Goal: Information Seeking & Learning: Check status

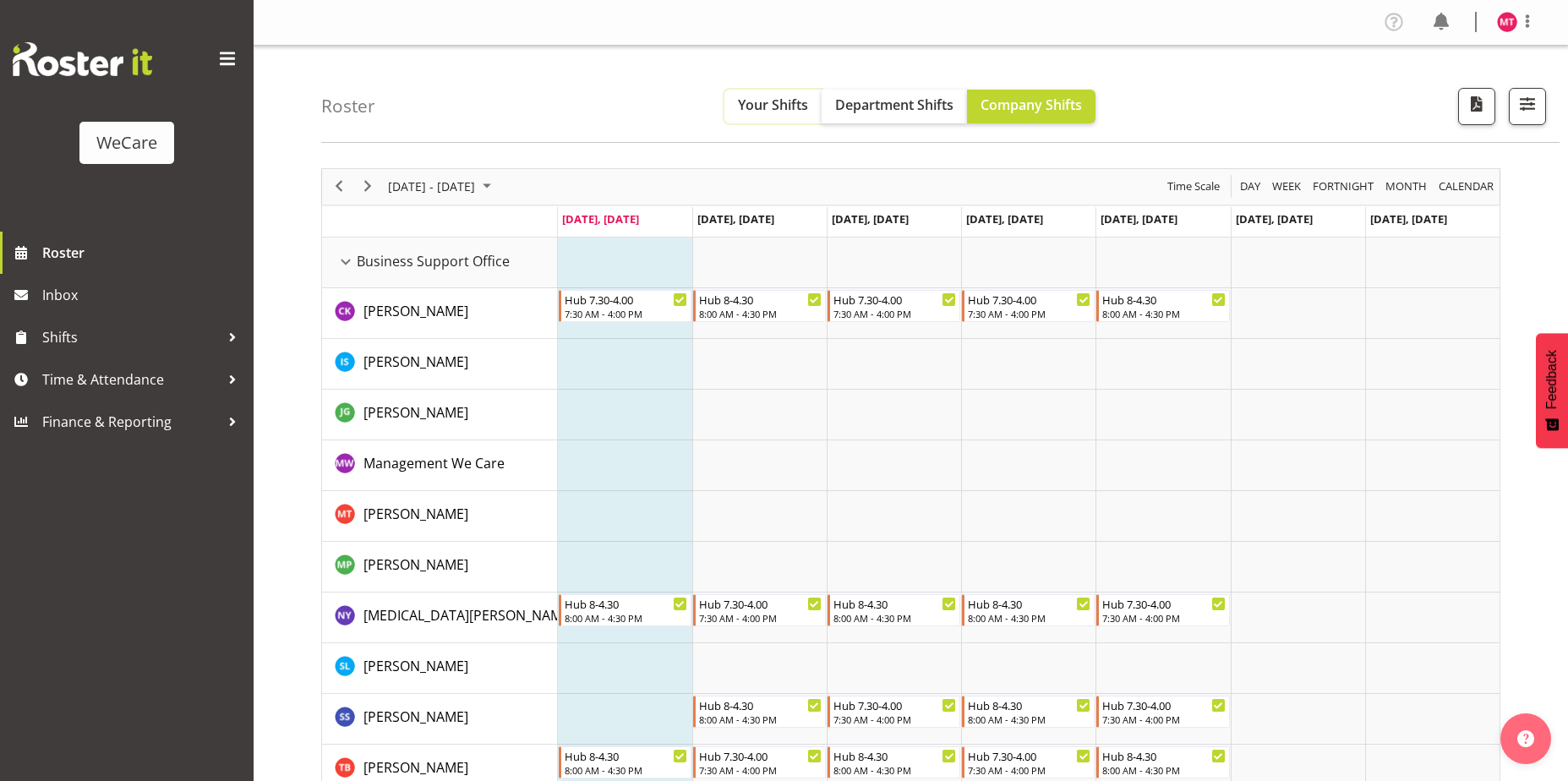
click at [776, 118] on button "Your Shifts" at bounding box center [772, 106] width 97 height 33
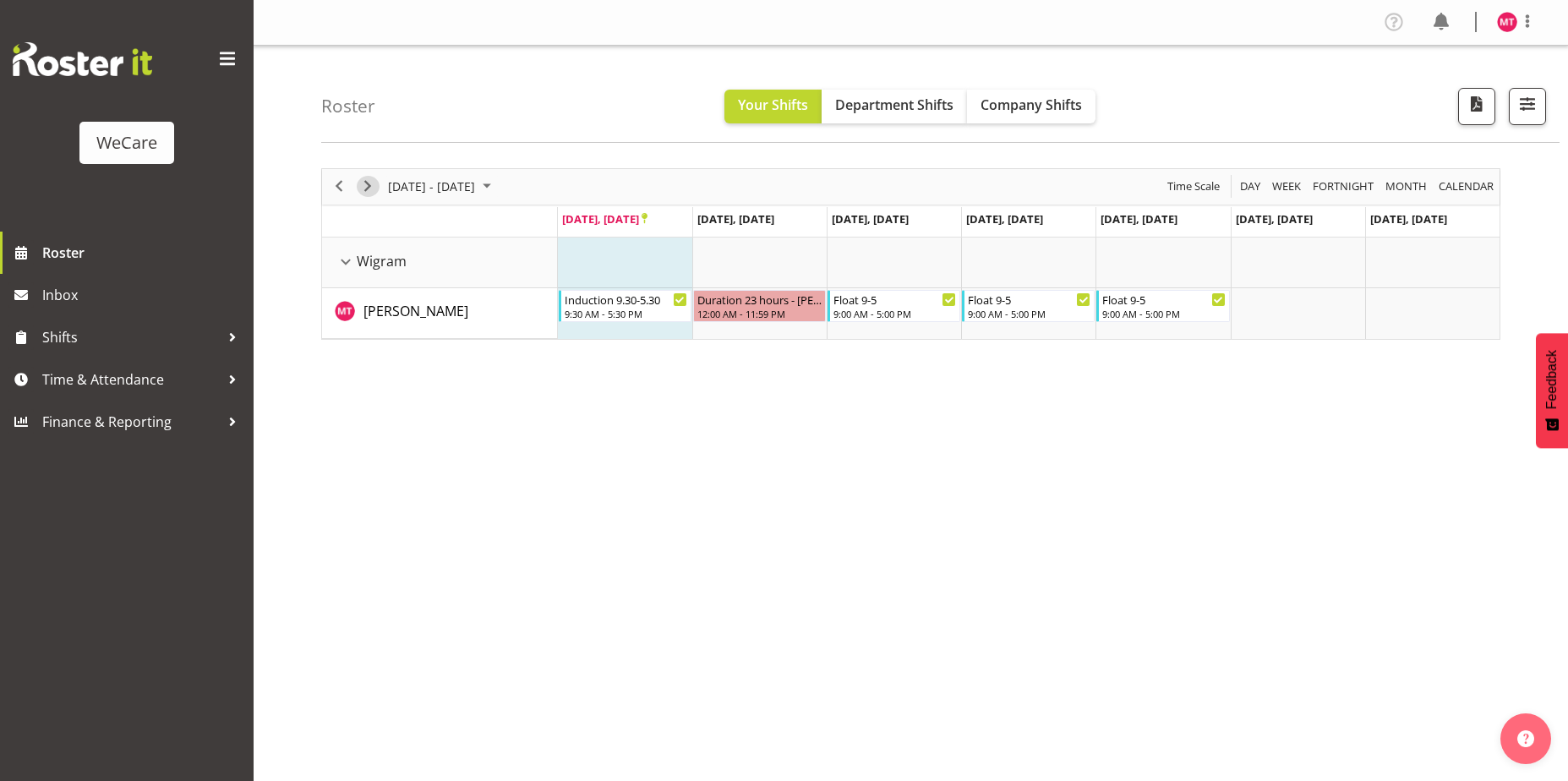
click at [377, 187] on span "Next" at bounding box center [368, 186] width 21 height 21
click at [377, 188] on span "Next" at bounding box center [368, 186] width 21 height 21
click at [903, 111] on span "Department Shifts" at bounding box center [894, 105] width 118 height 19
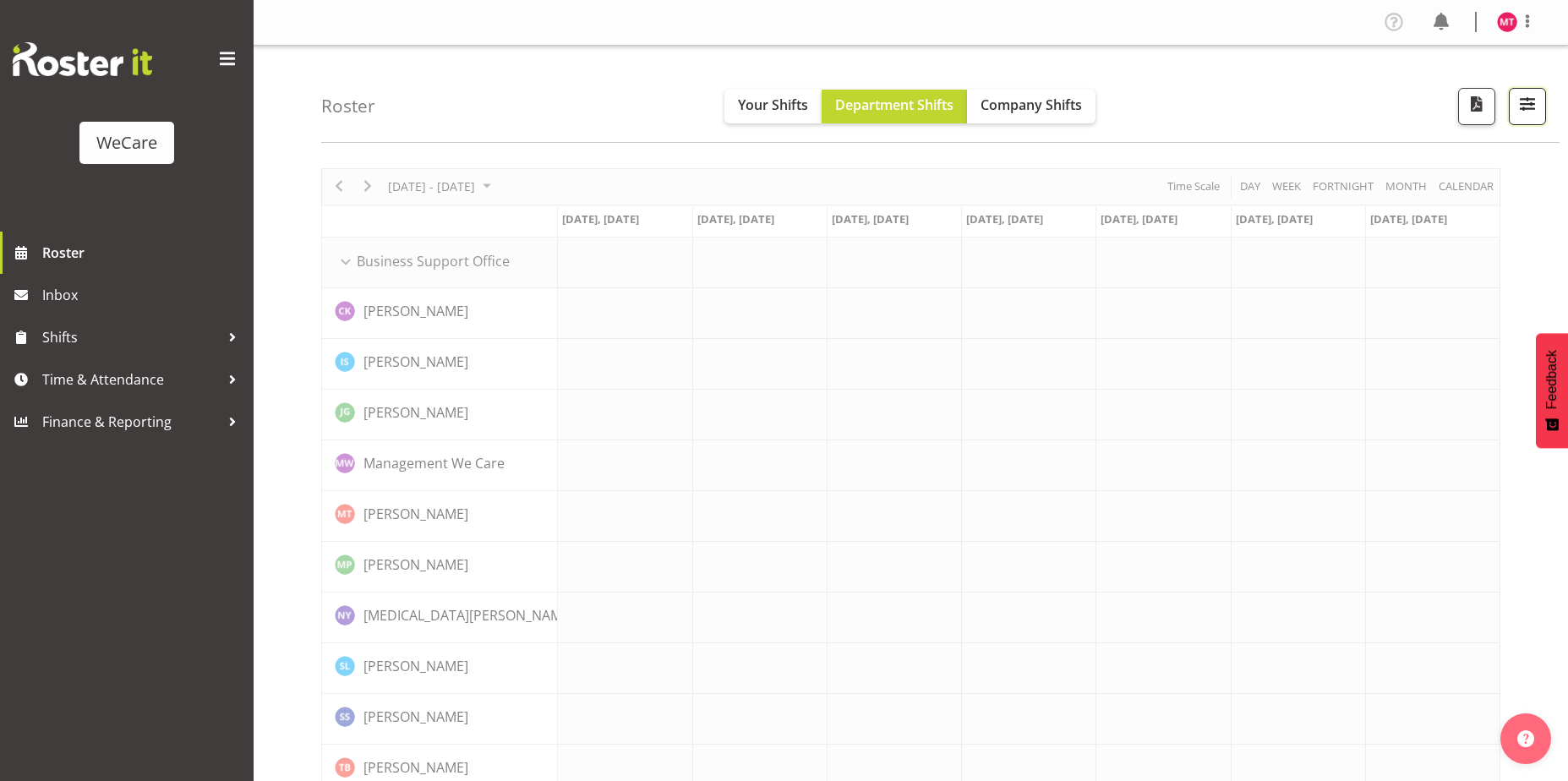
click at [1531, 116] on button "button" at bounding box center [1527, 106] width 37 height 37
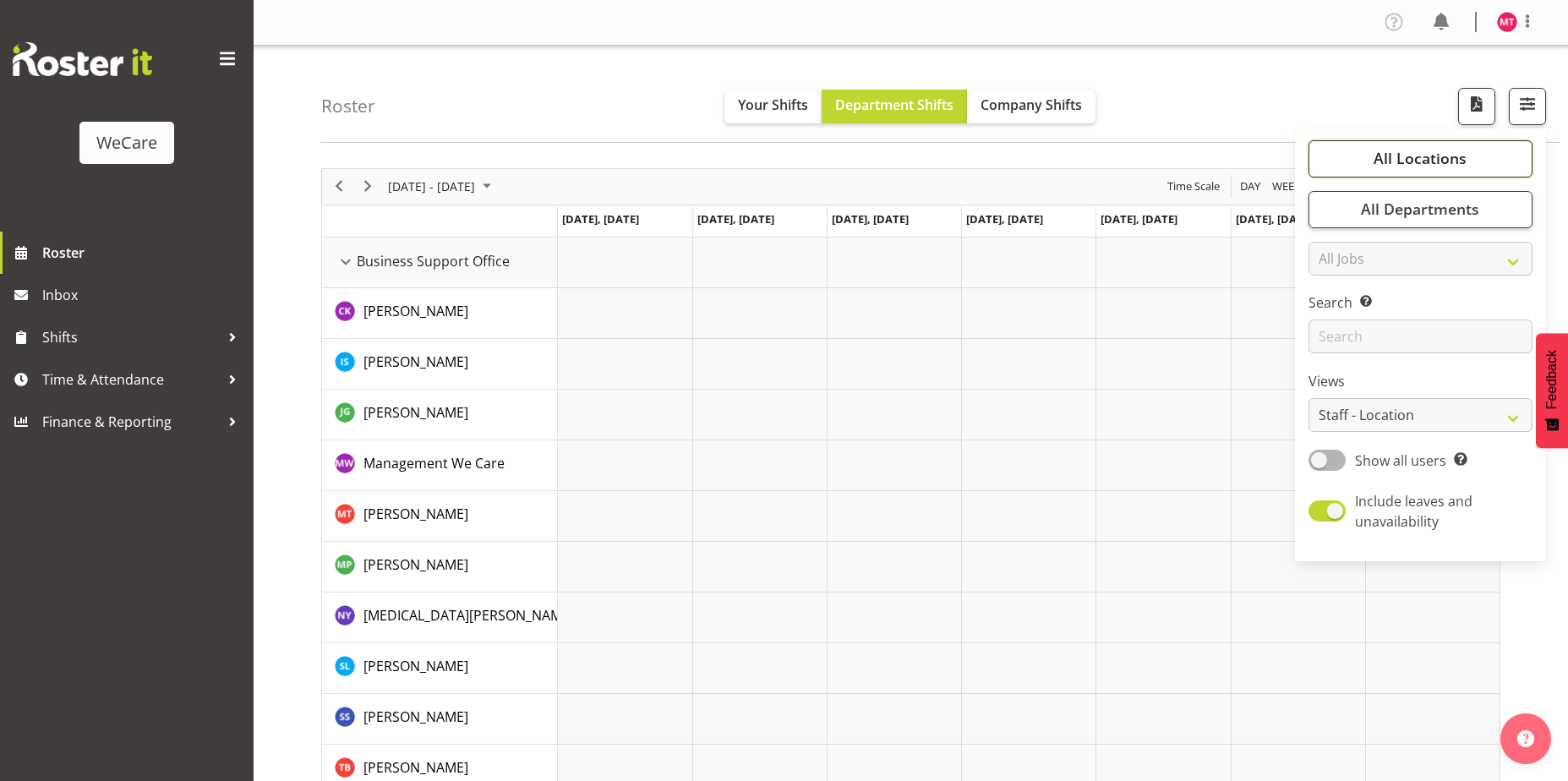
click at [1438, 166] on span "All Locations" at bounding box center [1420, 158] width 93 height 21
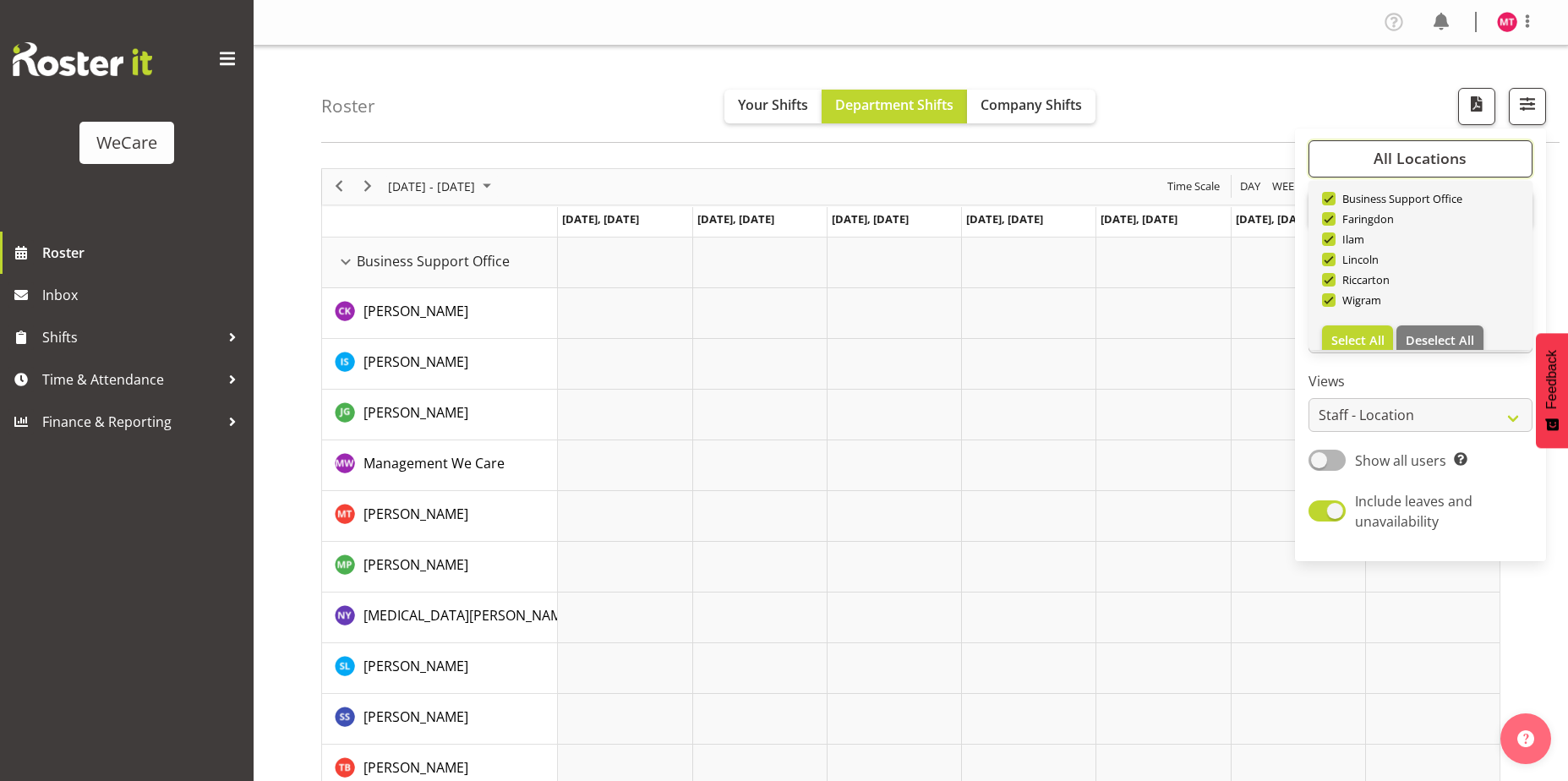
scroll to position [61, 0]
click at [1443, 317] on span "Deselect All" at bounding box center [1440, 322] width 69 height 16
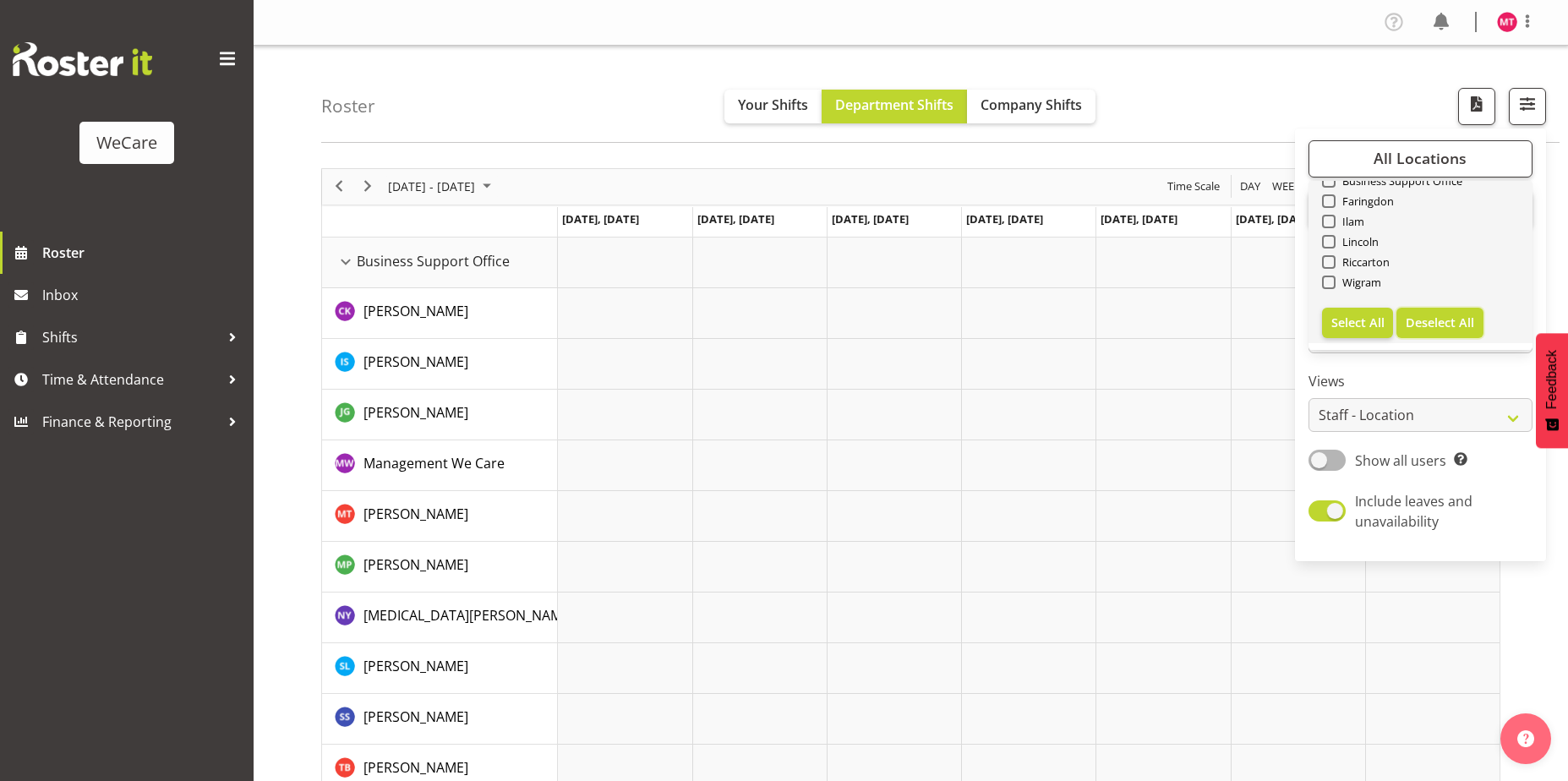
checkbox input "false"
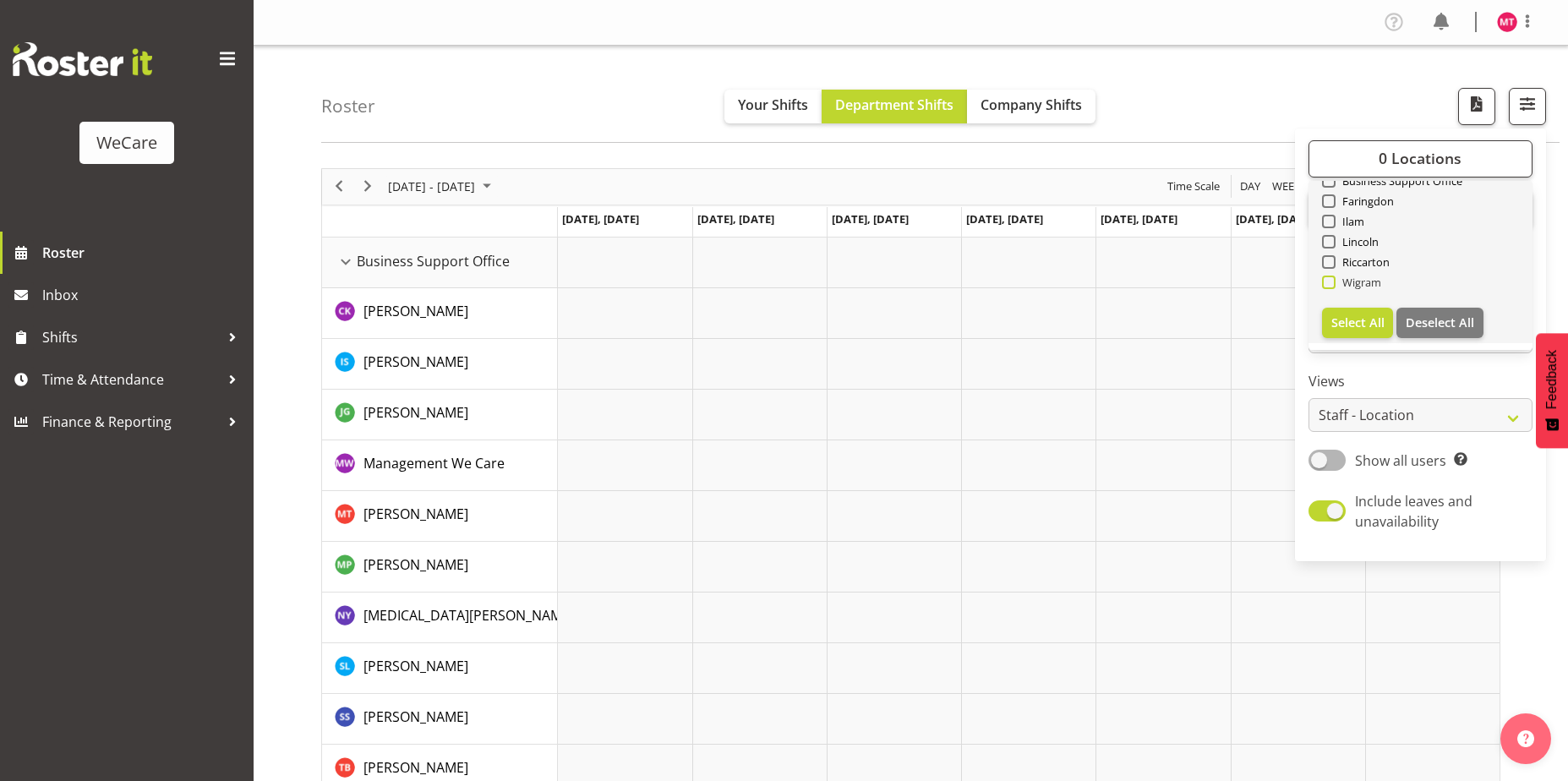
click at [1326, 283] on span at bounding box center [1329, 282] width 14 height 14
click at [1326, 283] on input "Wigram" at bounding box center [1328, 282] width 11 height 11
checkbox input "true"
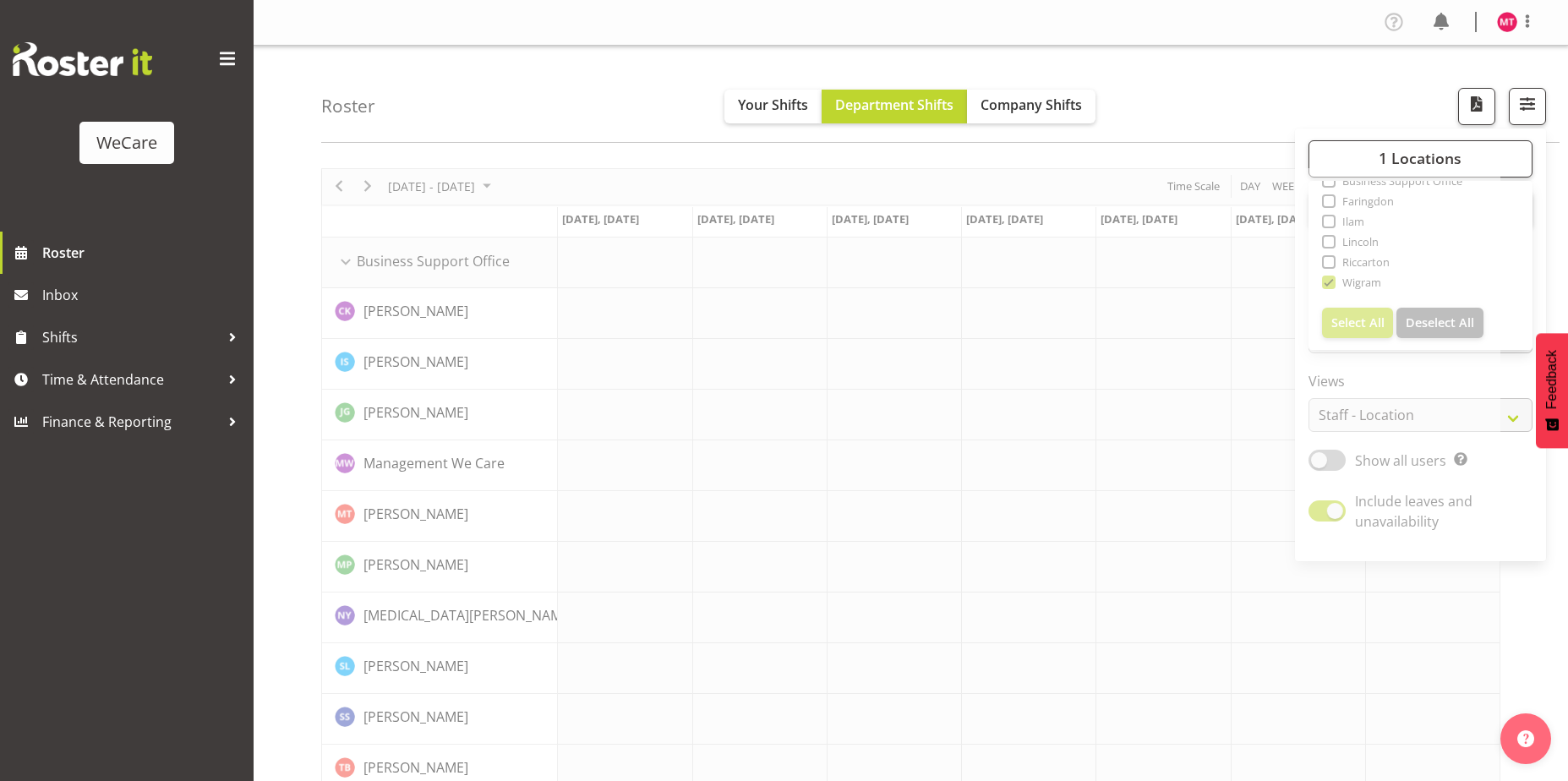
click at [1551, 136] on div "Roster Your Shifts Department Shifts Company Shifts 1 Locations Clear Business …" at bounding box center [940, 94] width 1238 height 97
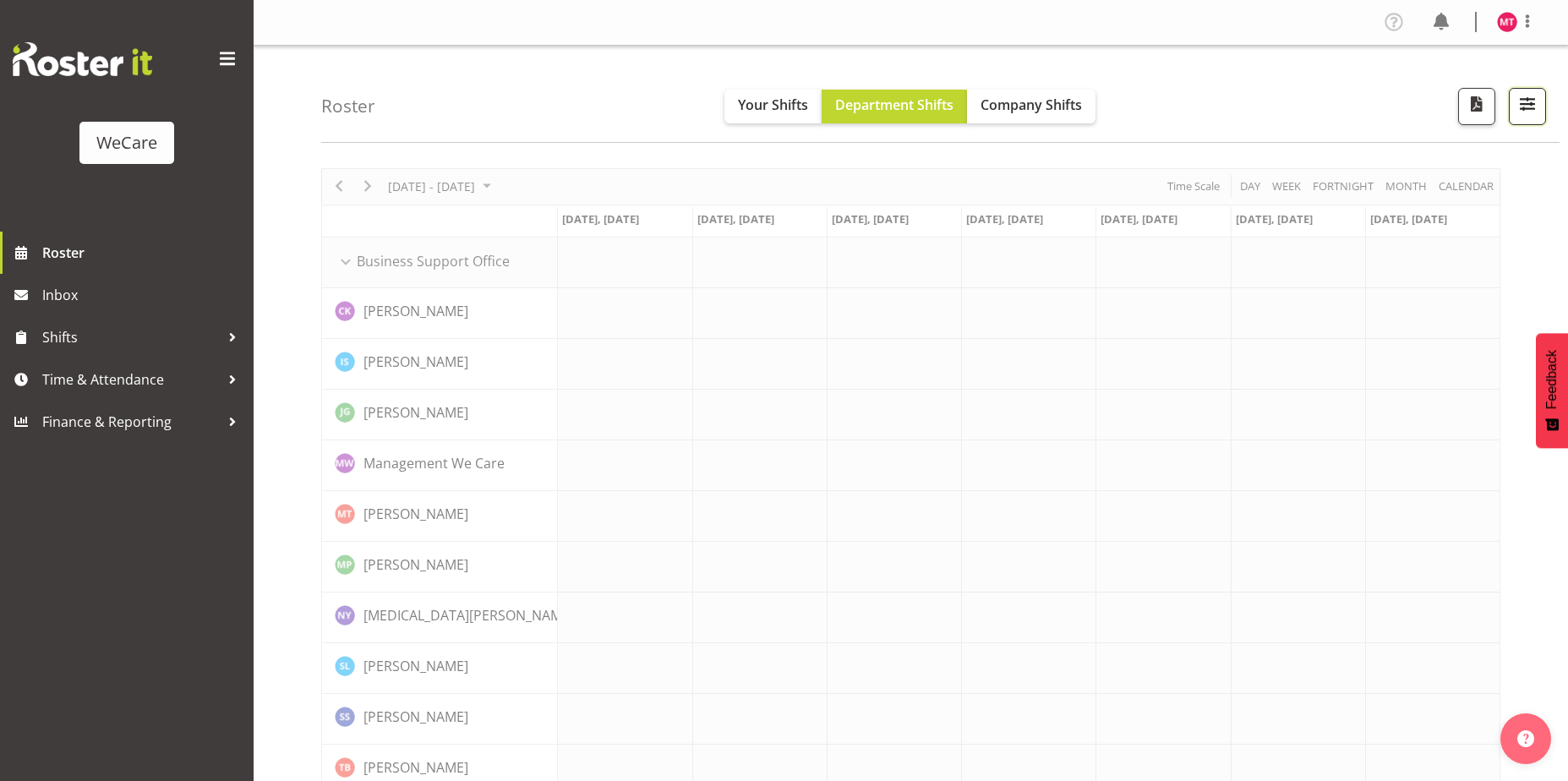
click at [1537, 100] on span "button" at bounding box center [1528, 104] width 22 height 22
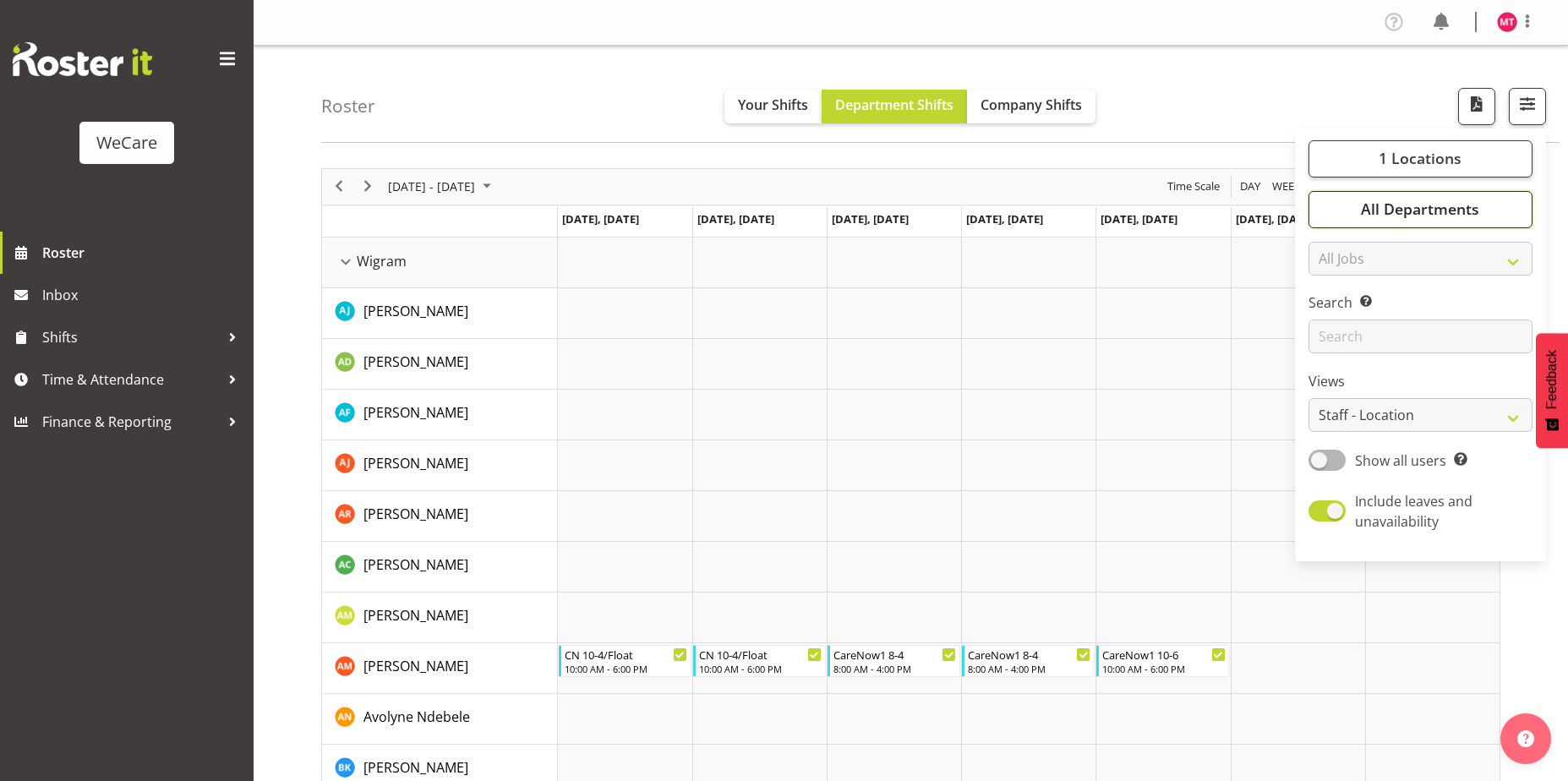
click at [1456, 209] on span "All Departments" at bounding box center [1420, 209] width 118 height 21
click at [1109, 140] on div "Roster Your Shifts Department Shifts Company Shifts 1 Locations Clear Business …" at bounding box center [940, 94] width 1238 height 97
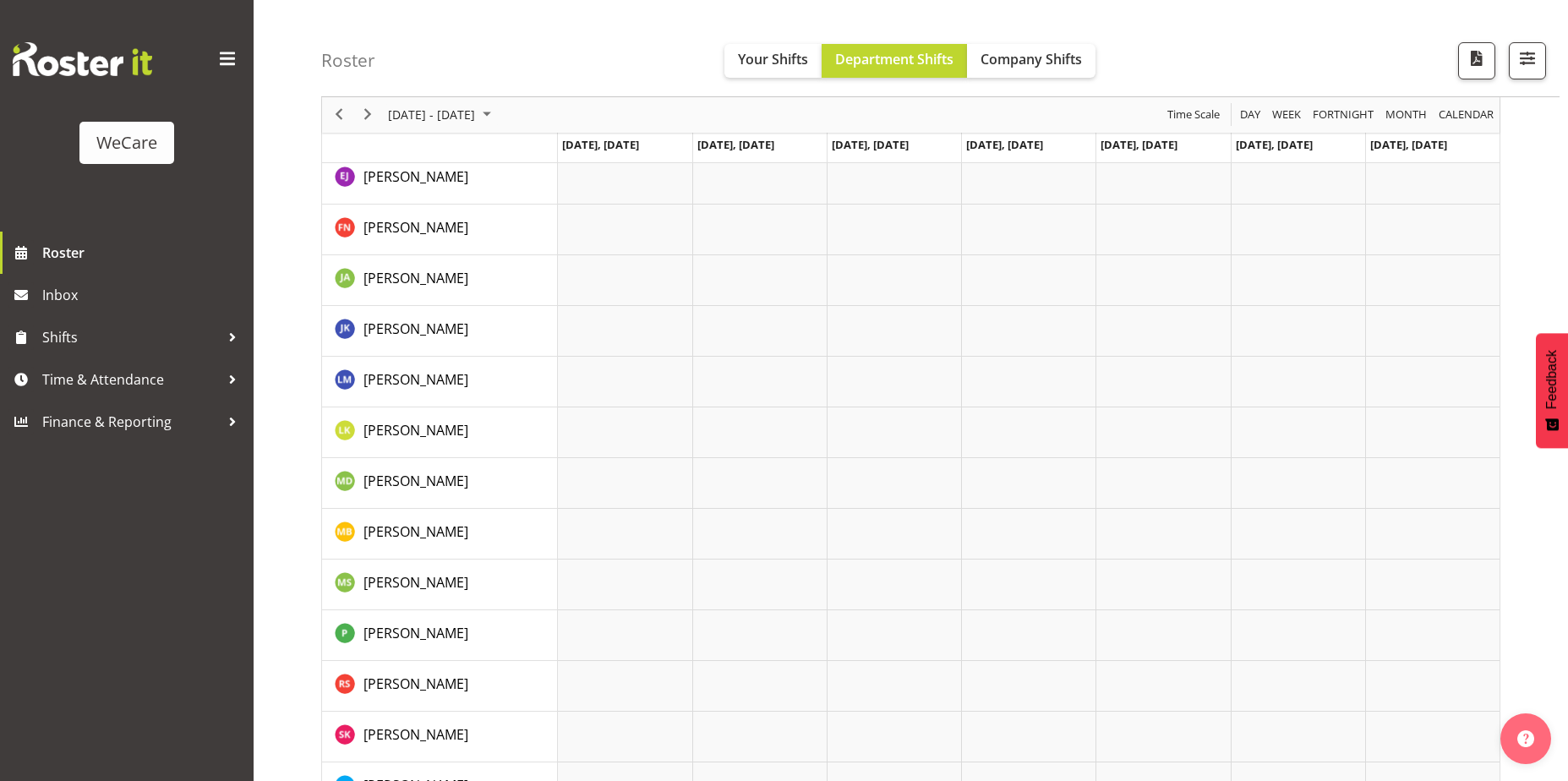
scroll to position [2283, 0]
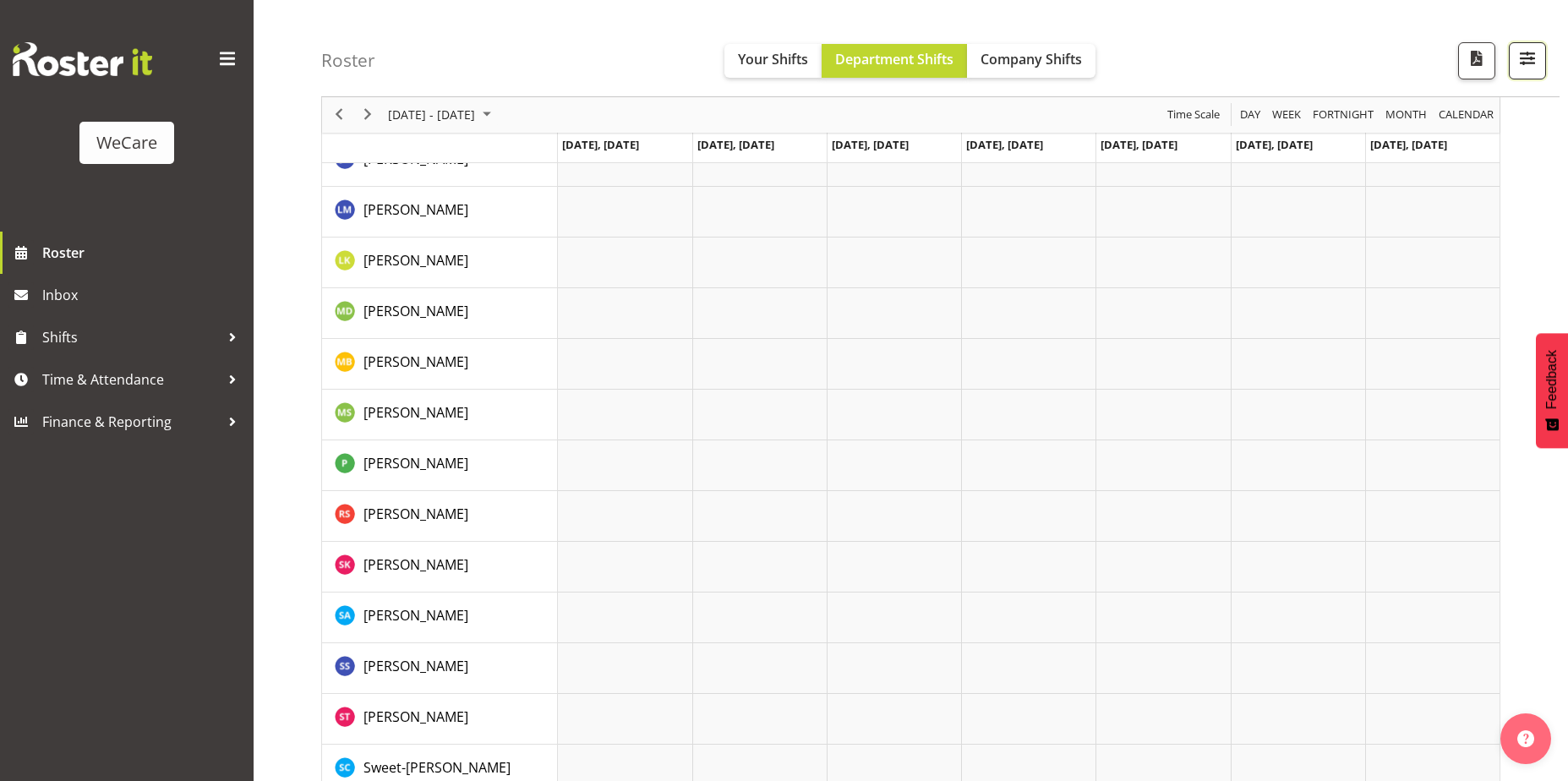
click at [1519, 58] on span "button" at bounding box center [1528, 58] width 22 height 22
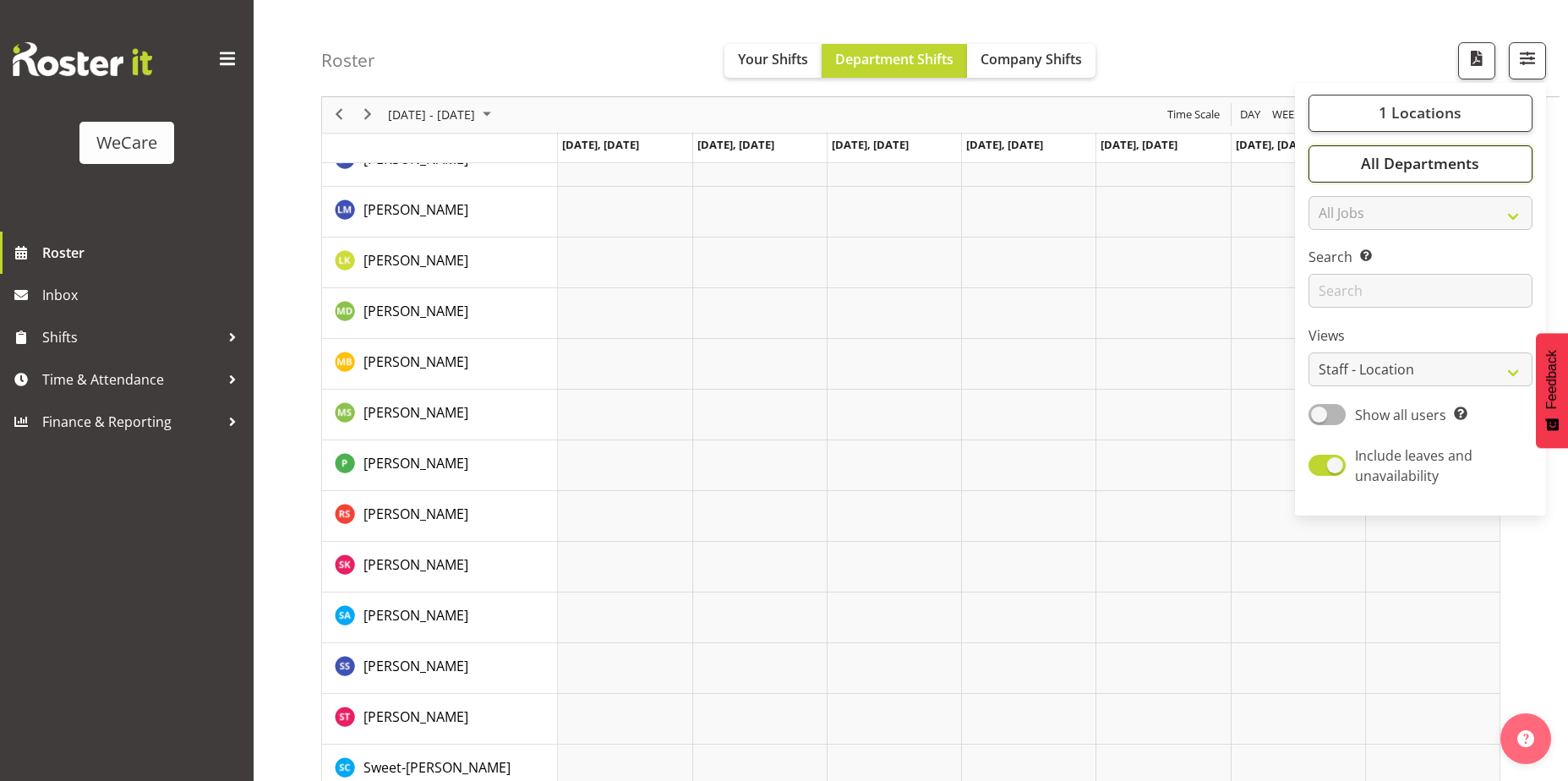
click at [1437, 156] on span "All Departments" at bounding box center [1420, 164] width 118 height 21
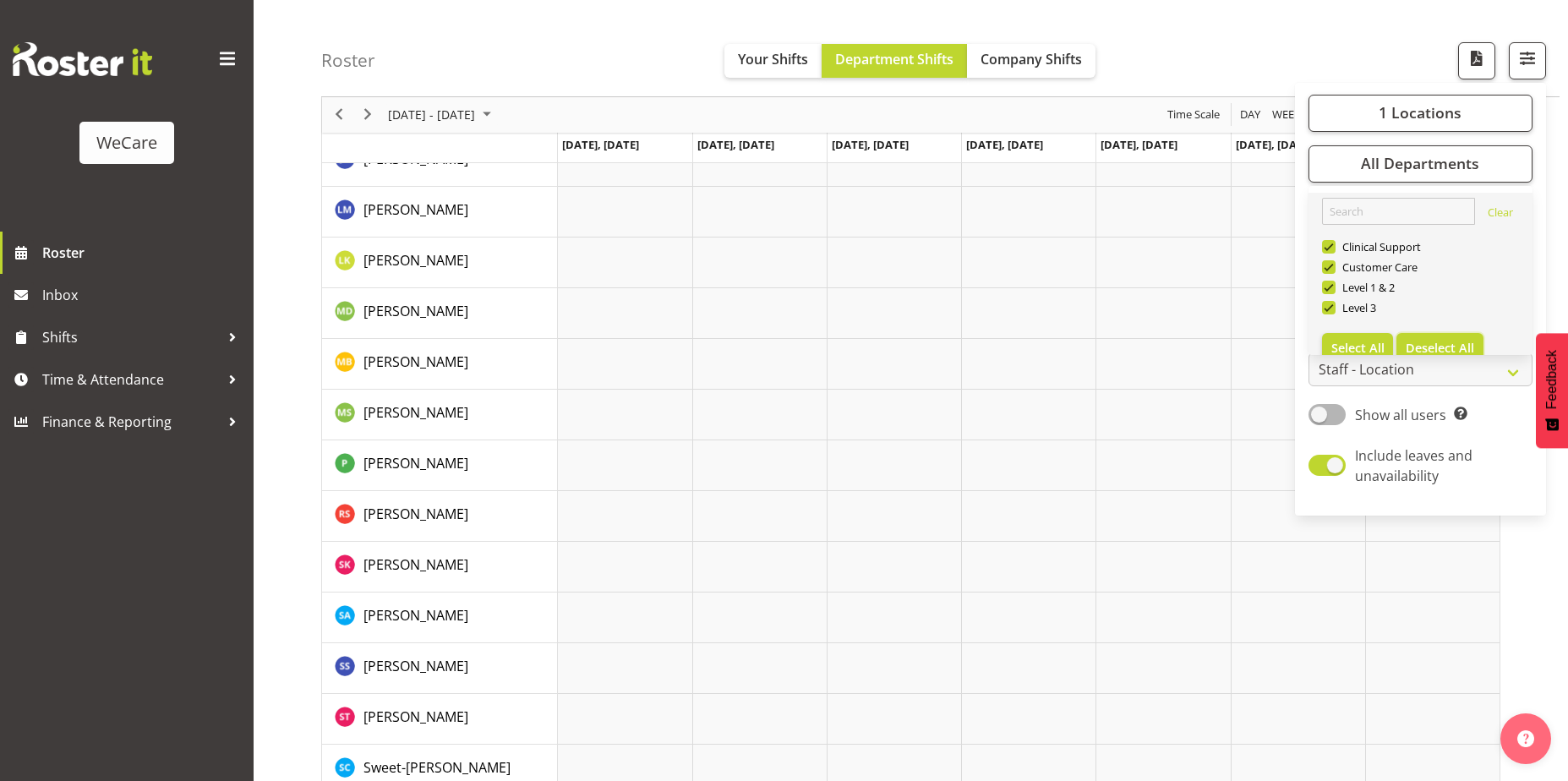
click at [1434, 344] on span "Deselect All" at bounding box center [1440, 348] width 69 height 16
checkbox input "false"
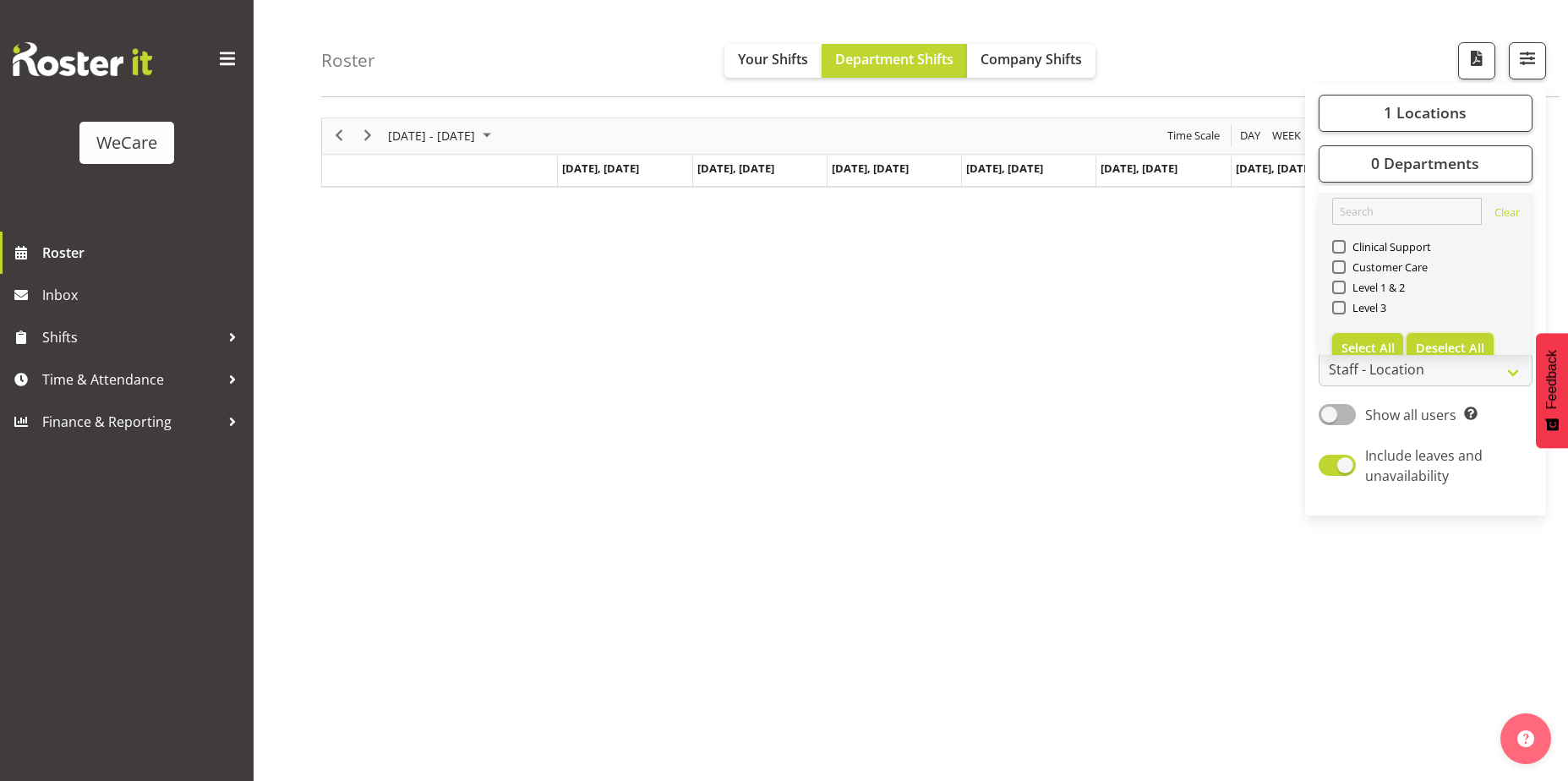
scroll to position [51, 0]
click at [1387, 348] on span "Select All" at bounding box center [1368, 348] width 53 height 16
checkbox input "true"
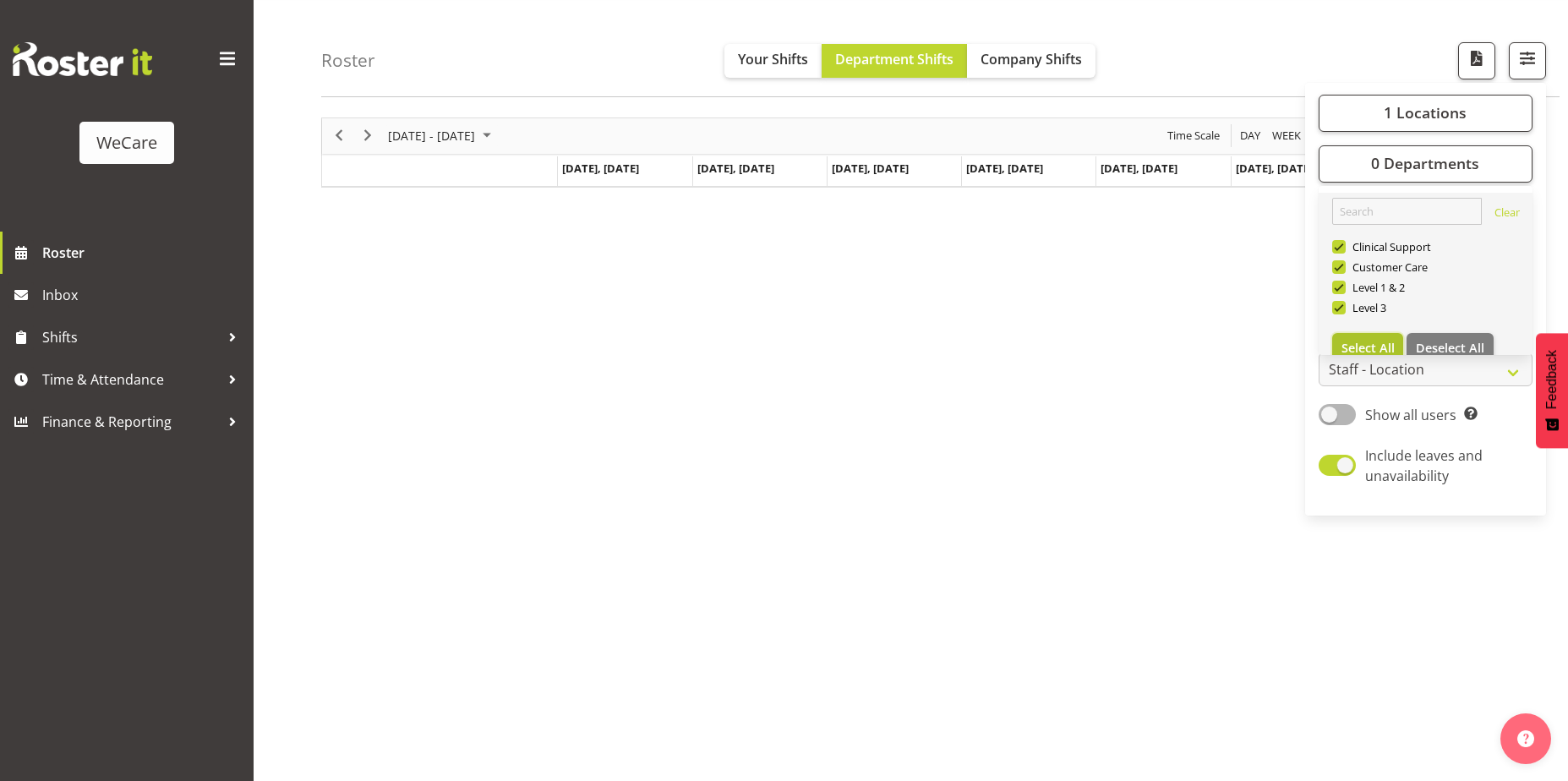
checkbox input "true"
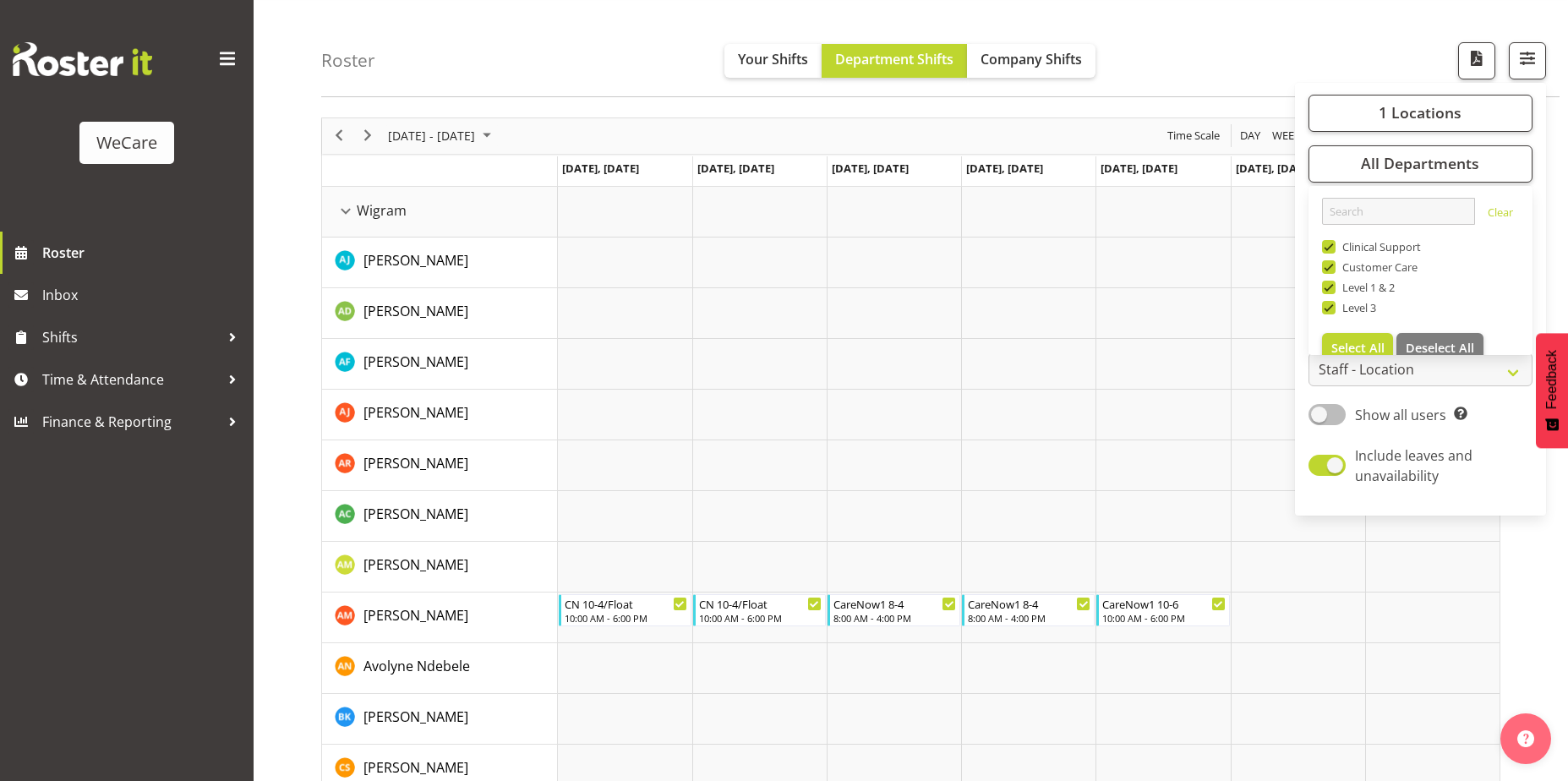
click at [1325, 422] on span at bounding box center [1327, 415] width 37 height 21
click at [1320, 421] on input "Show all users Show only rostered employees" at bounding box center [1314, 415] width 11 height 11
checkbox input "true"
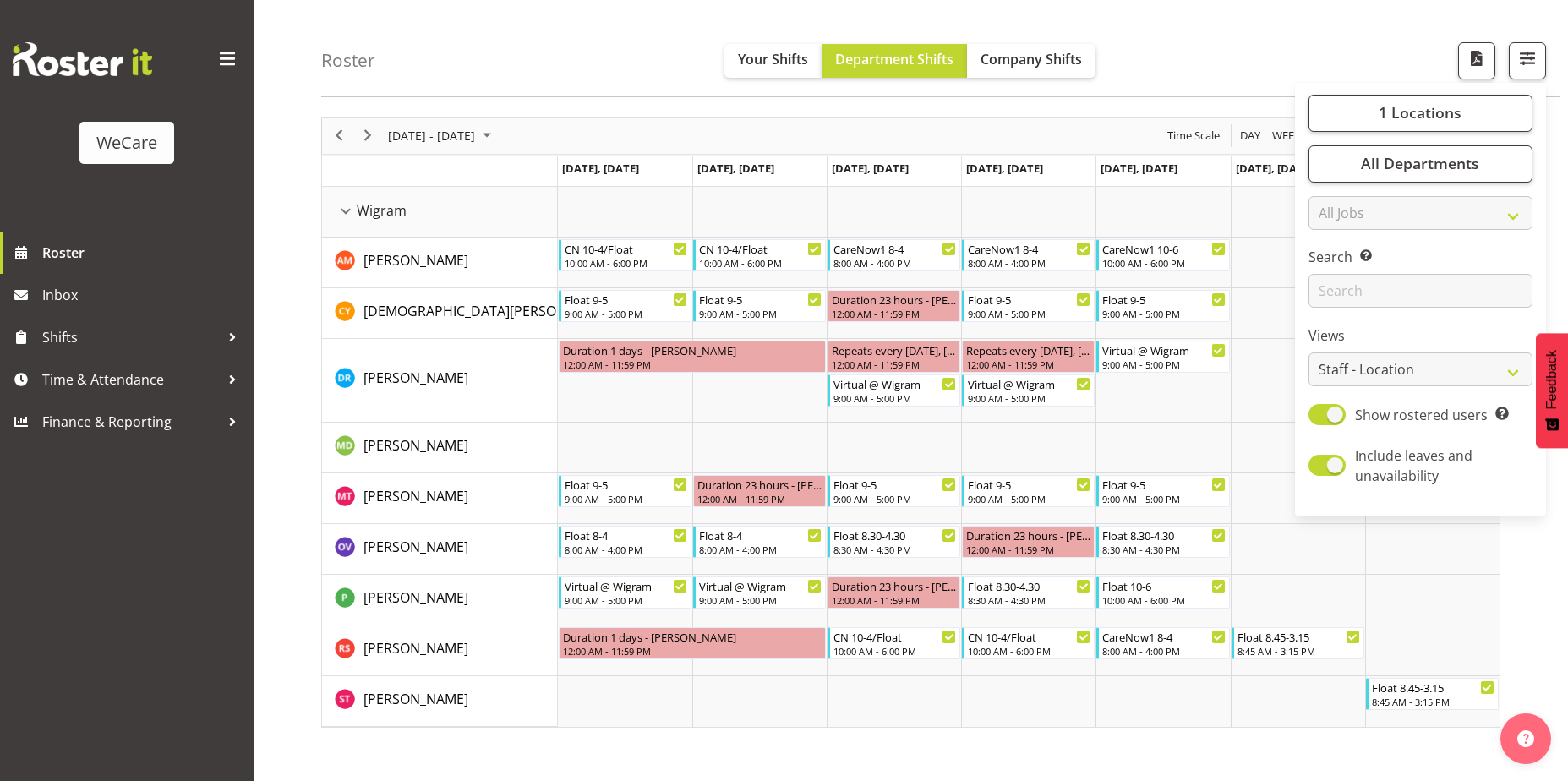
click at [1183, 64] on div "Roster Your Shifts Department Shifts Company Shifts 1 Locations Clear Business …" at bounding box center [940, 48] width 1238 height 97
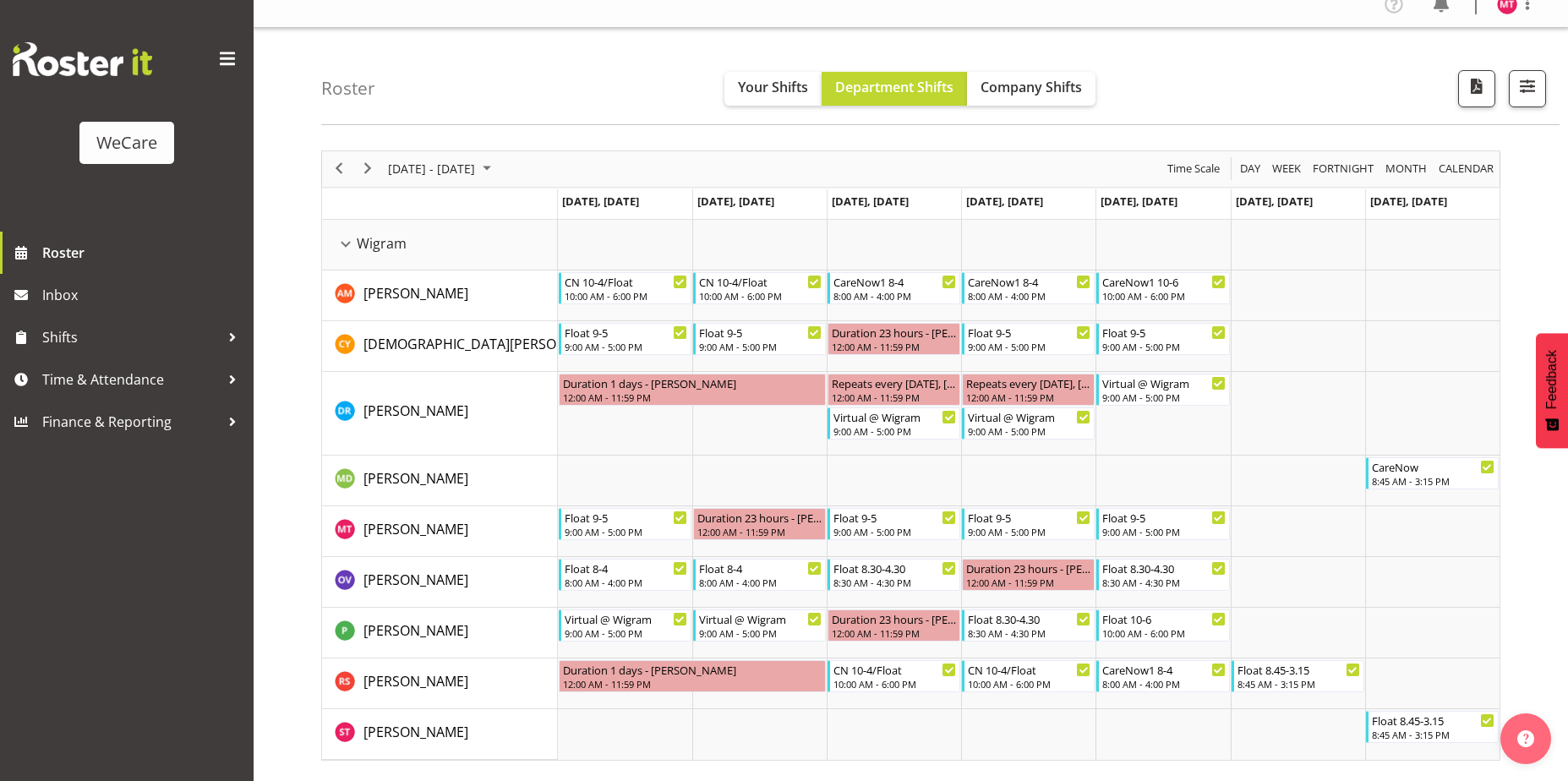
scroll to position [0, 0]
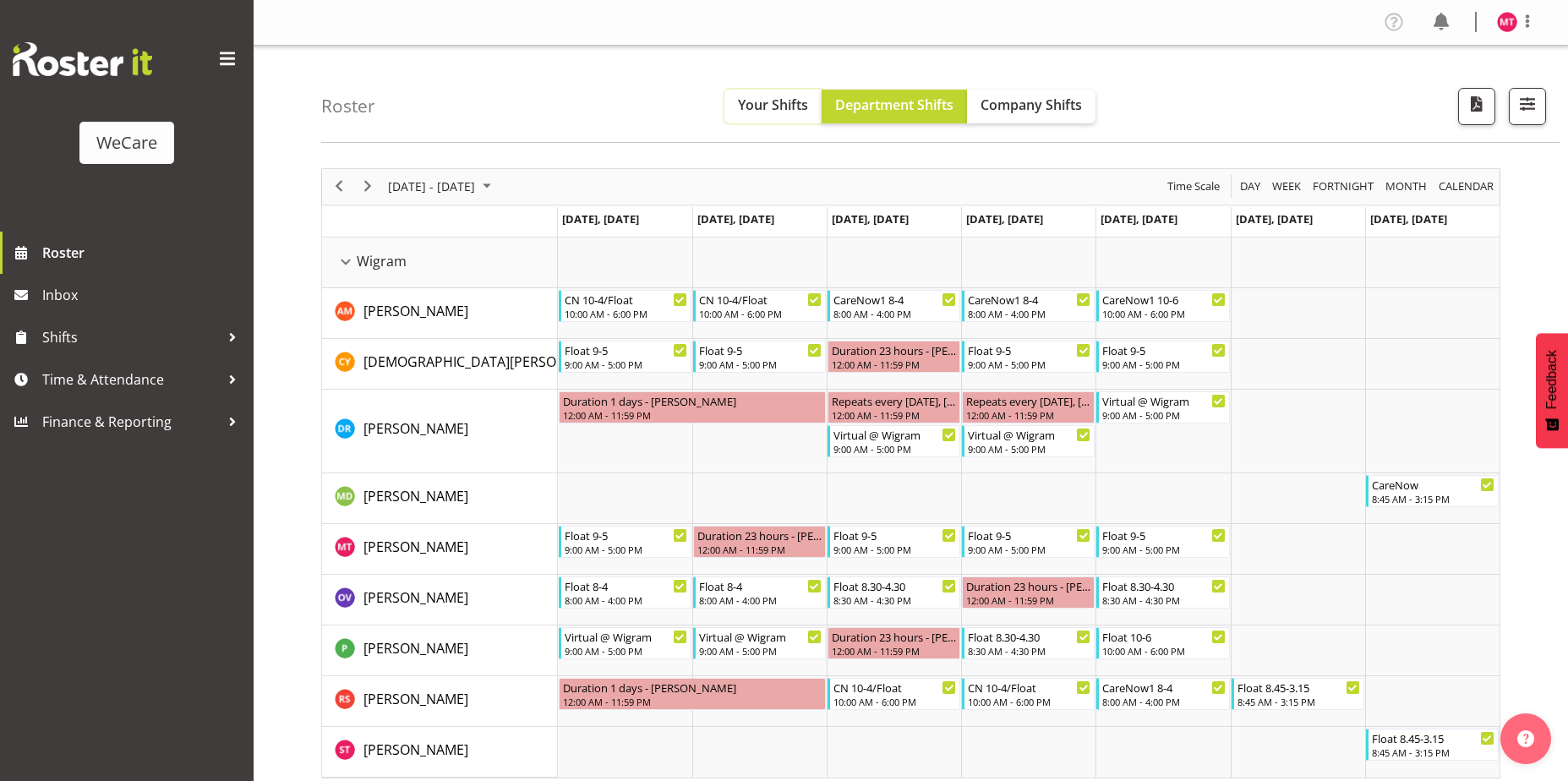
click at [794, 100] on span "Your Shifts" at bounding box center [773, 105] width 70 height 19
